Goal: Task Accomplishment & Management: Manage account settings

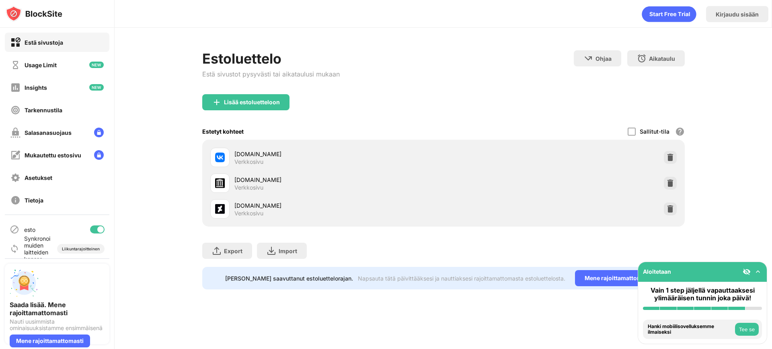
drag, startPoint x: 0, startPoint y: 0, endPoint x: 644, endPoint y: 2, distance: 643.9
click at [568, 27] on div "Kirjaudu sisään" at bounding box center [444, 14] width 658 height 28
drag, startPoint x: 644, startPoint y: 2, endPoint x: 741, endPoint y: 224, distance: 242.8
click at [741, 224] on div "Estoluettelo Estä sivustot pysyvästi tai aikataulusi mukaan Ohjaa [PERSON_NAME]…" at bounding box center [444, 170] width 658 height 284
click at [756, 271] on img at bounding box center [758, 271] width 8 height 8
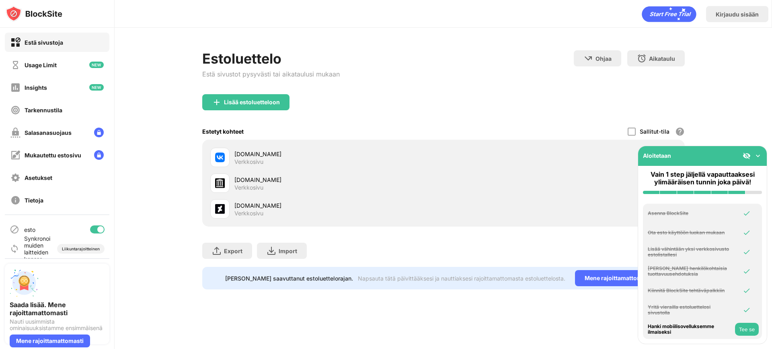
click at [757, 157] on img at bounding box center [758, 156] width 8 height 8
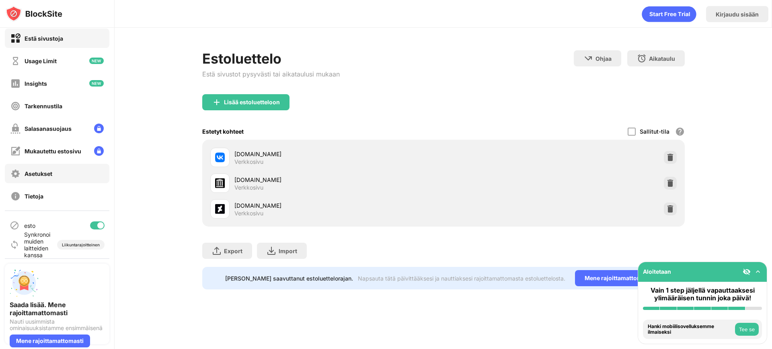
scroll to position [5, 0]
click at [69, 243] on div "Liikuntarajoitteinen" at bounding box center [81, 243] width 38 height 5
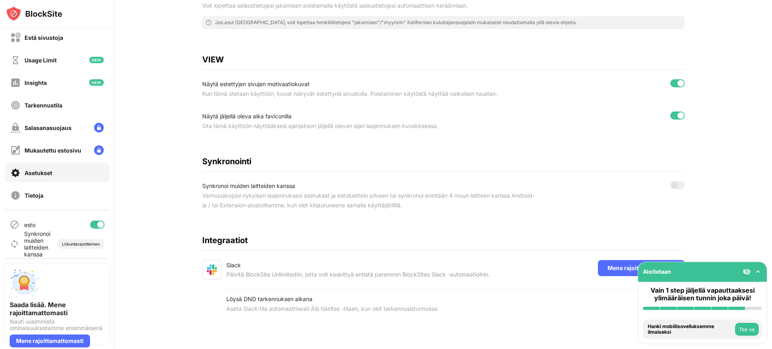
scroll to position [244, 0]
click at [672, 181] on div at bounding box center [677, 185] width 14 height 8
click at [756, 272] on img at bounding box center [758, 271] width 8 height 8
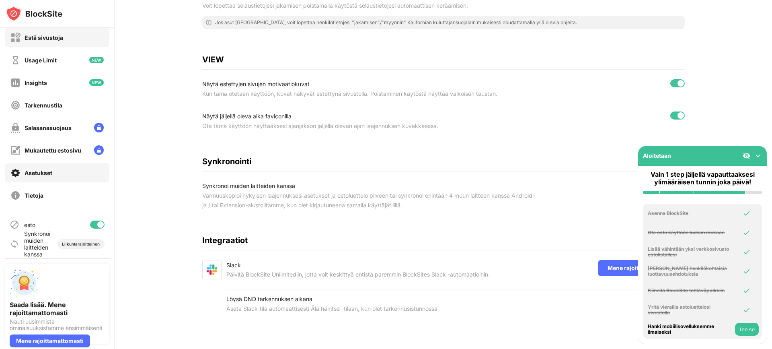
click at [59, 37] on div "Estä sivustoja" at bounding box center [44, 37] width 39 height 7
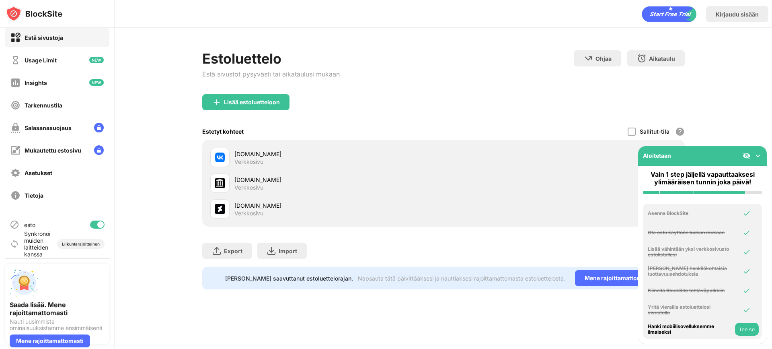
click at [759, 157] on img at bounding box center [758, 156] width 8 height 8
